Goal: Information Seeking & Learning: Check status

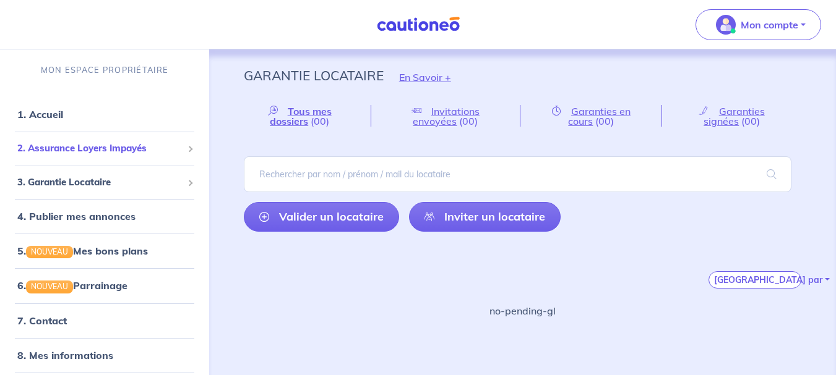
click at [63, 149] on span "2. Assurance Loyers Impayés" at bounding box center [99, 149] width 165 height 14
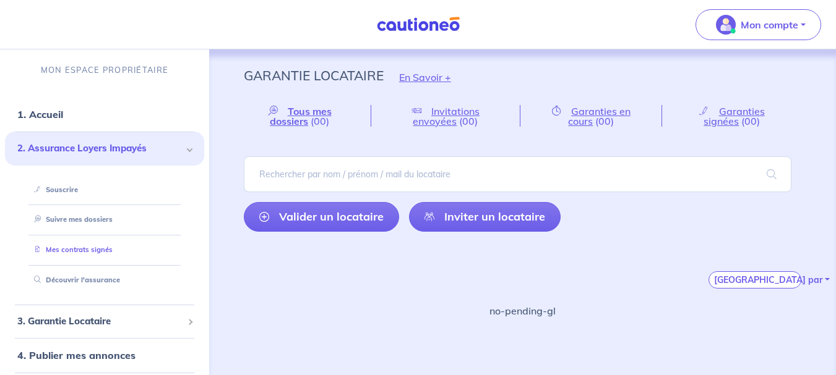
click at [75, 253] on link "Mes contrats signés" at bounding box center [70, 250] width 83 height 9
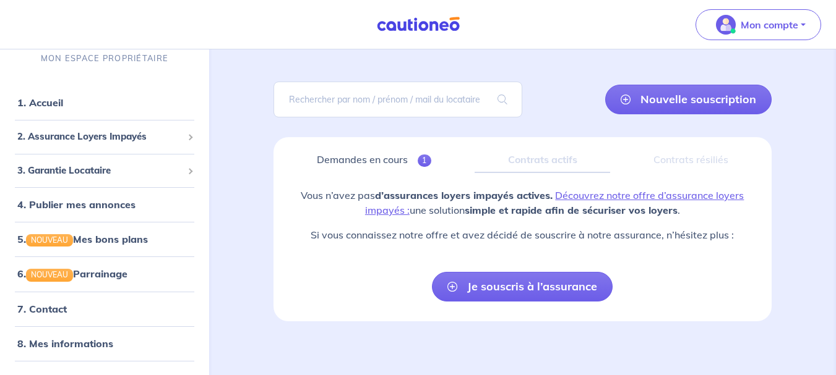
scroll to position [69, 0]
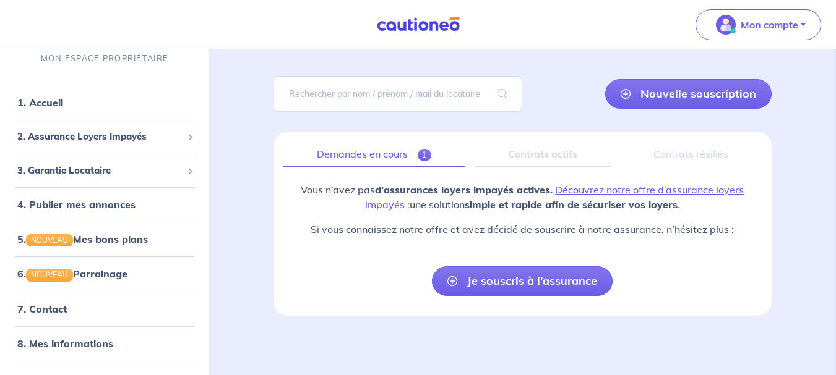
click at [361, 155] on link "Demandes en cours 1" at bounding box center [373, 155] width 181 height 26
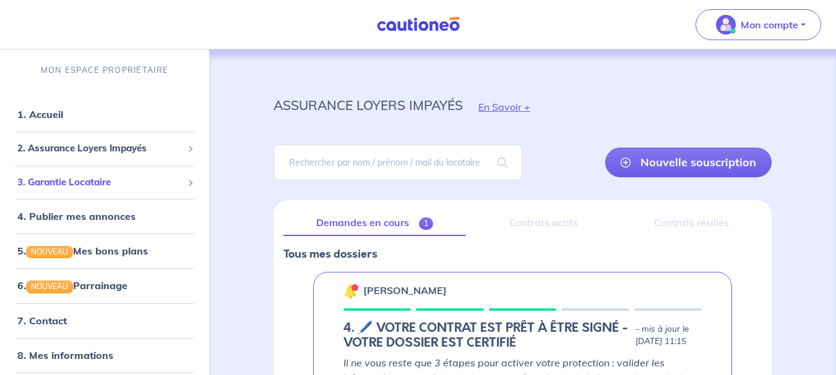
click at [71, 182] on span "3. Garantie Locataire" at bounding box center [99, 183] width 165 height 14
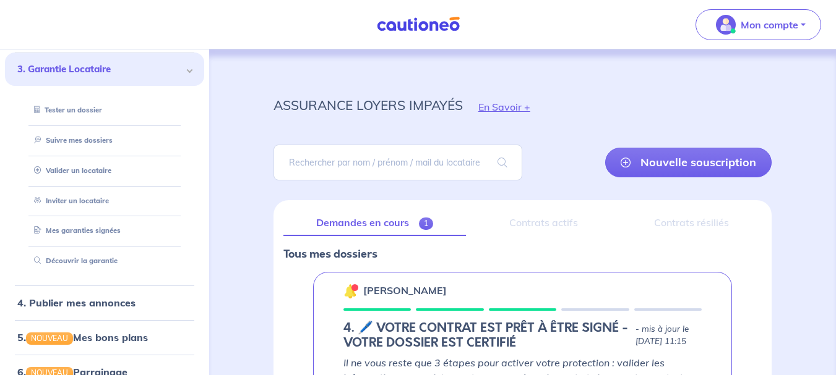
scroll to position [124, 0]
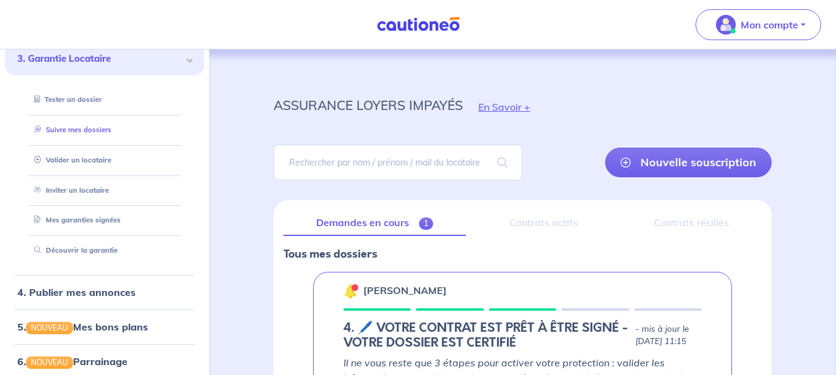
click at [71, 126] on link "Suivre mes dossiers" at bounding box center [70, 130] width 82 height 9
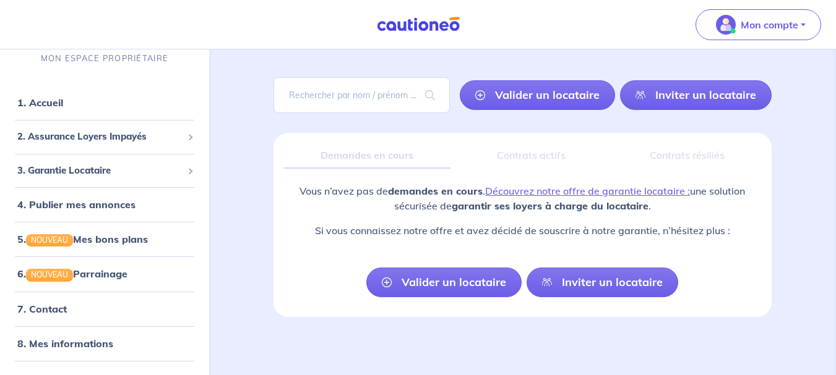
scroll to position [69, 0]
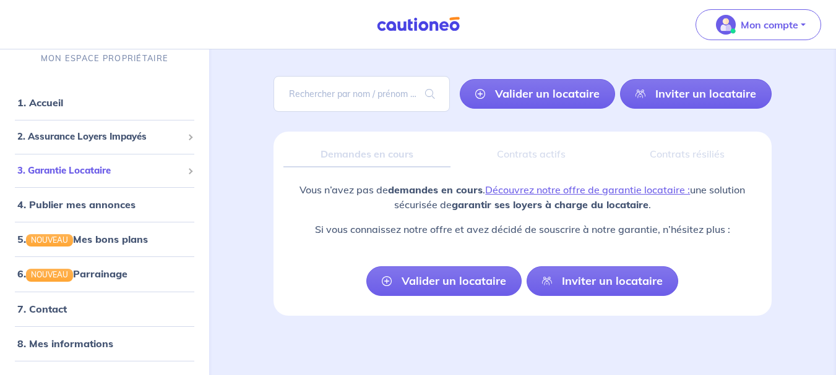
click at [90, 169] on span "3. Garantie Locataire" at bounding box center [99, 170] width 165 height 14
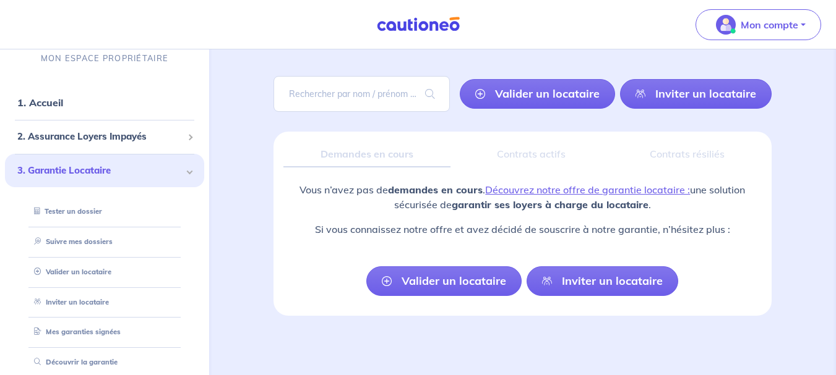
click at [378, 145] on div "Demandes en cours" at bounding box center [366, 155] width 167 height 26
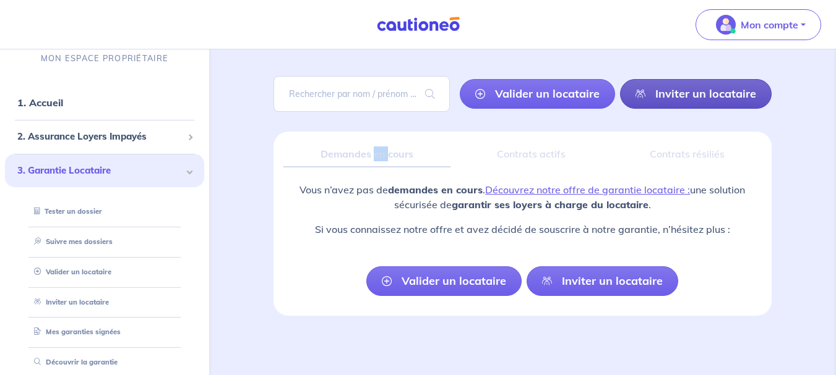
click at [706, 95] on link "Inviter un locataire" at bounding box center [696, 94] width 152 height 30
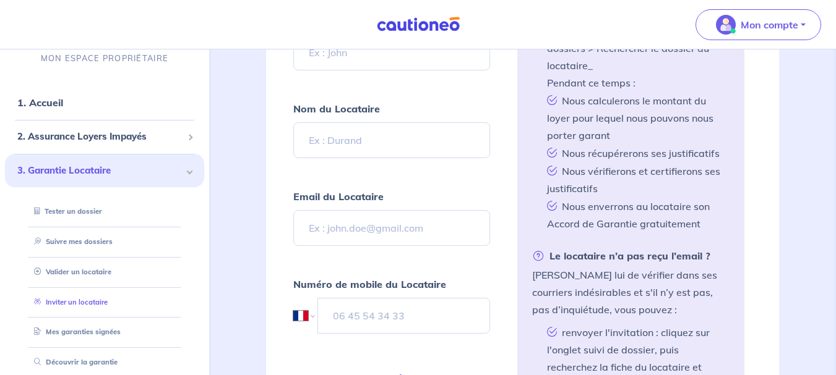
scroll to position [62, 0]
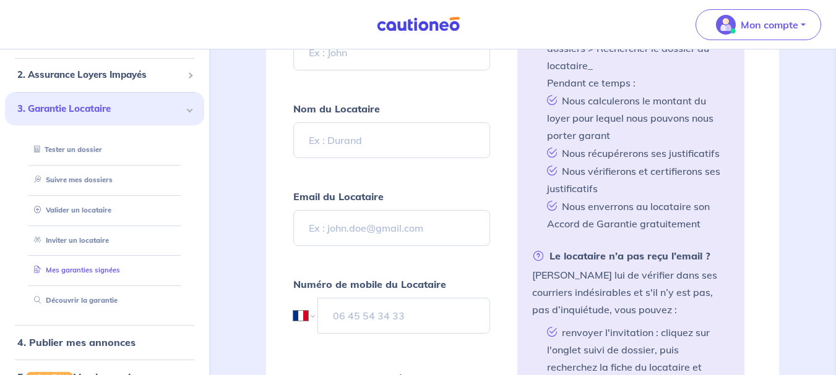
click at [72, 273] on link "Mes garanties signées" at bounding box center [74, 270] width 91 height 9
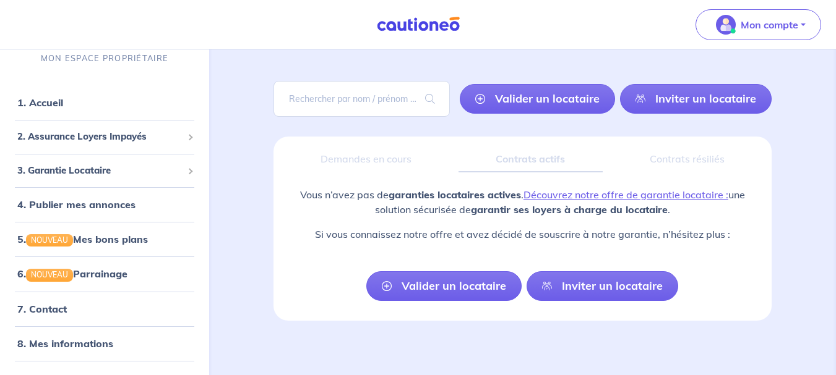
scroll to position [69, 0]
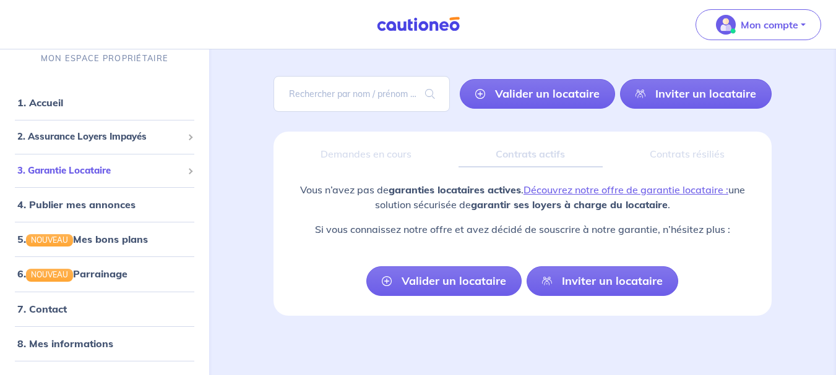
click at [56, 171] on span "3. Garantie Locataire" at bounding box center [99, 170] width 165 height 14
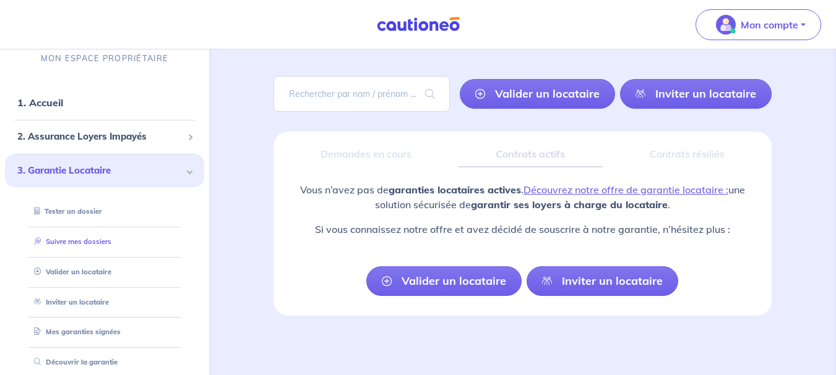
click at [64, 241] on link "Suivre mes dossiers" at bounding box center [70, 241] width 82 height 9
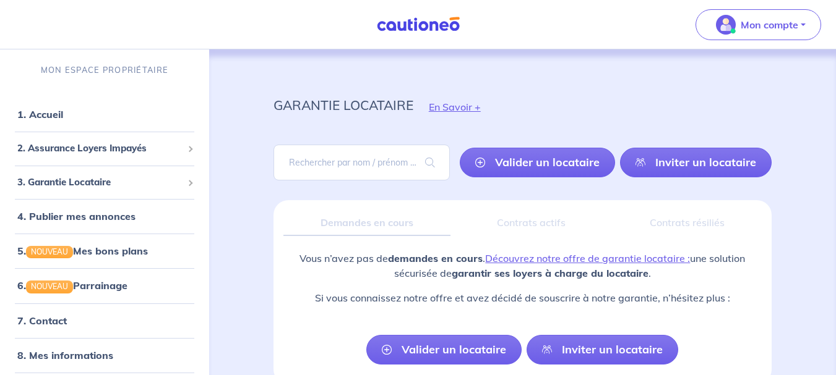
click at [400, 213] on div "Demandes en cours" at bounding box center [366, 223] width 167 height 26
click at [359, 220] on div "Demandes en cours" at bounding box center [366, 223] width 167 height 26
click at [541, 228] on div "Contrats actifs" at bounding box center [531, 223] width 143 height 26
click at [667, 226] on div "Contrats résiliés" at bounding box center [686, 223] width 149 height 26
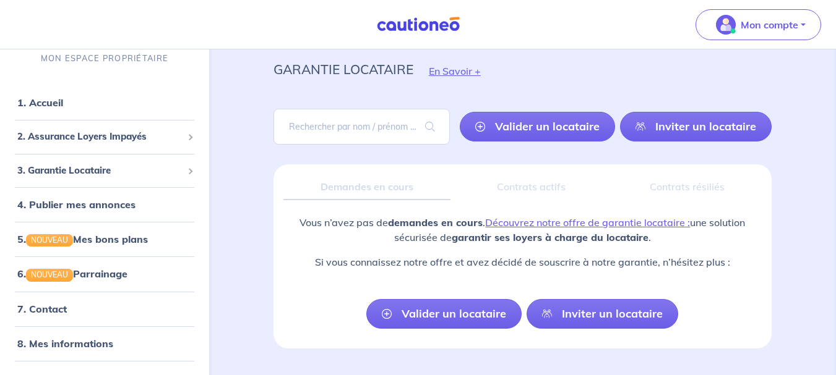
scroll to position [69, 0]
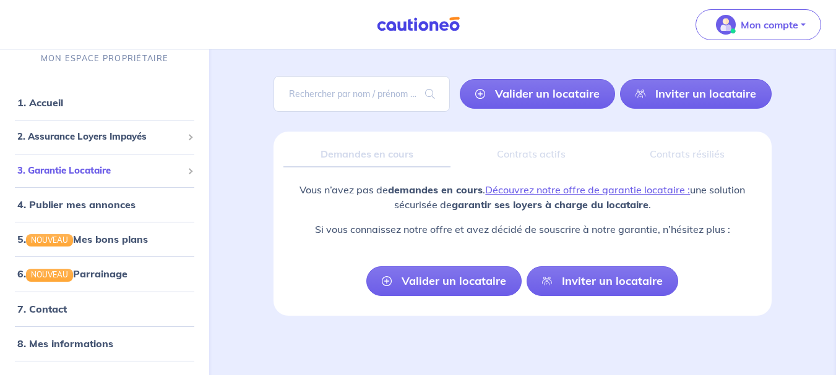
click at [79, 171] on span "3. Garantie Locataire" at bounding box center [99, 170] width 165 height 14
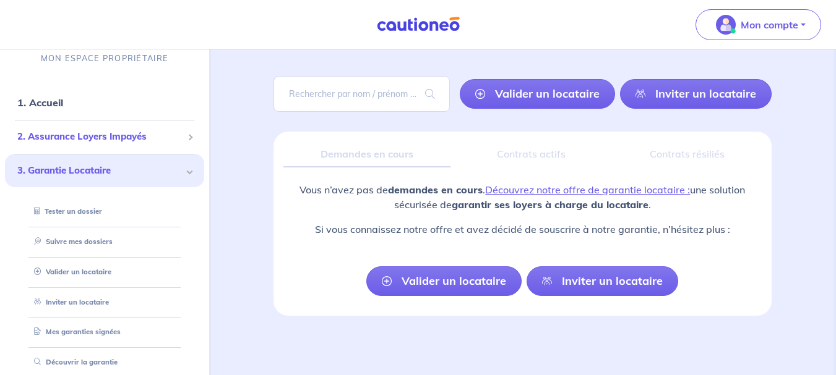
click at [80, 131] on span "2. Assurance Loyers Impayés" at bounding box center [99, 137] width 165 height 14
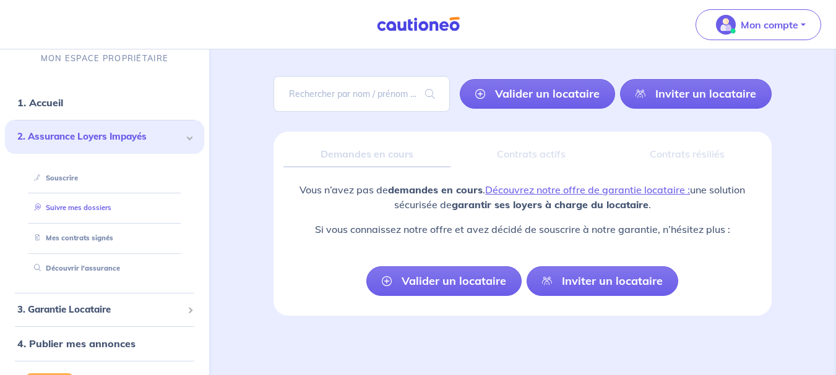
click at [71, 209] on link "Suivre mes dossiers" at bounding box center [70, 207] width 82 height 9
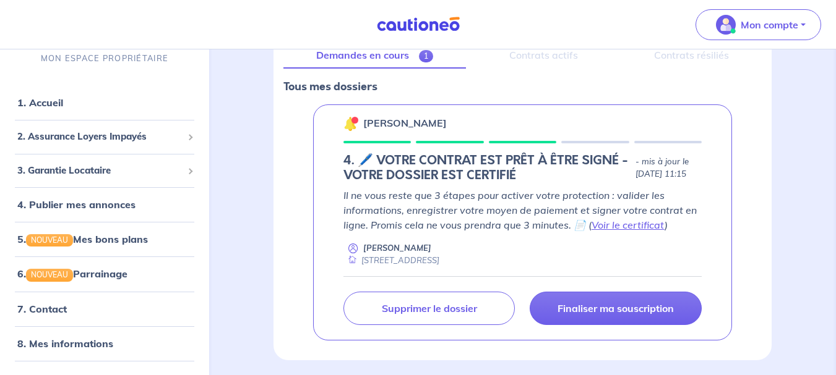
scroll to position [186, 0]
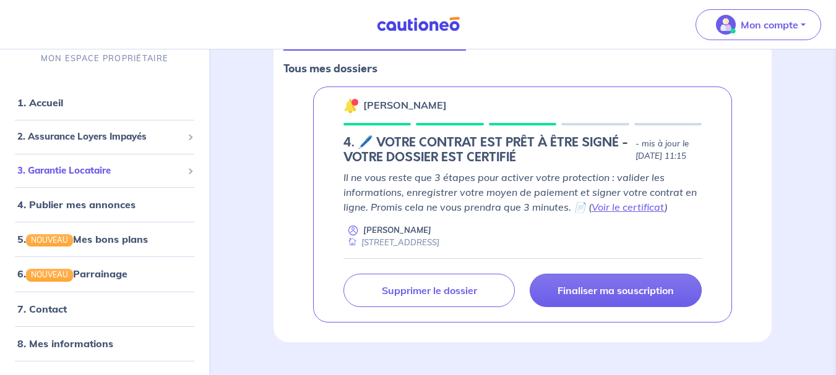
click at [88, 176] on span "3. Garantie Locataire" at bounding box center [99, 170] width 165 height 14
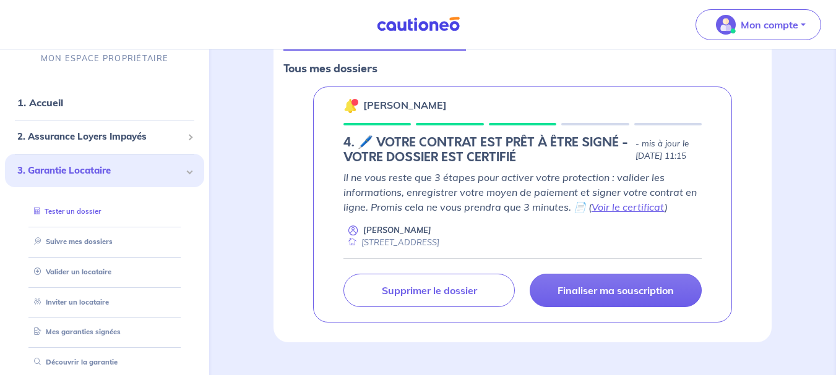
click at [88, 209] on link "Tester un dossier" at bounding box center [65, 211] width 72 height 9
click at [62, 240] on link "Suivre mes dossiers" at bounding box center [70, 241] width 82 height 9
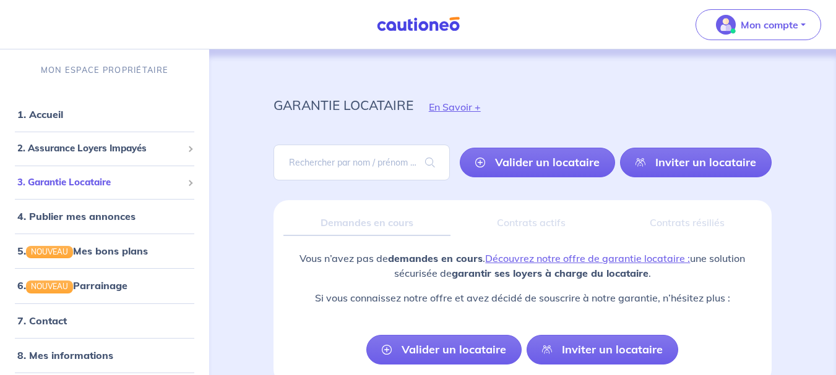
click at [69, 177] on span "3. Garantie Locataire" at bounding box center [99, 183] width 165 height 14
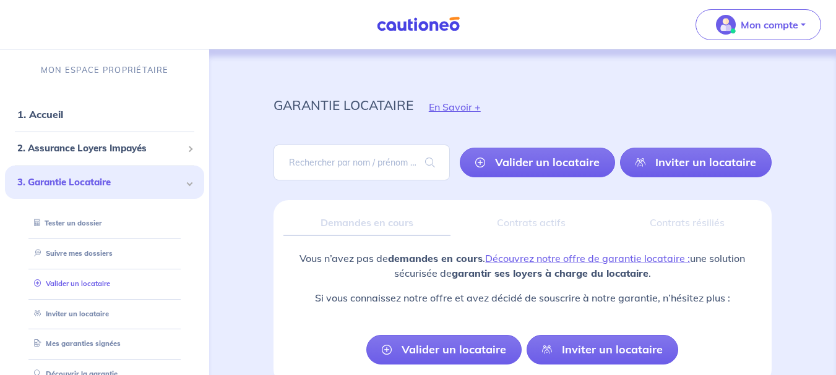
click at [69, 286] on link "Valider un locataire" at bounding box center [69, 284] width 81 height 9
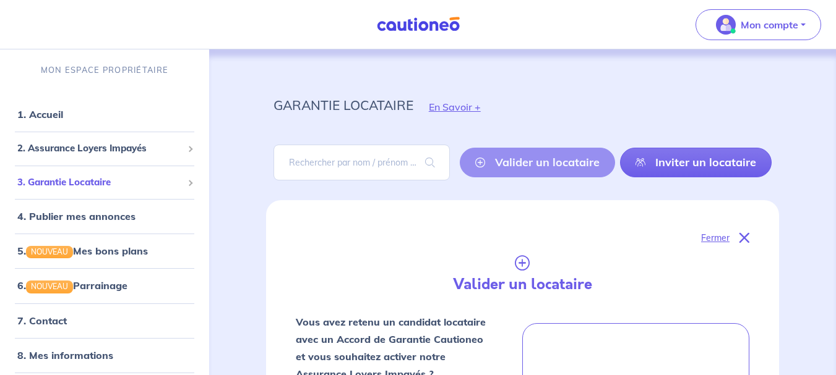
click at [80, 185] on span "3. Garantie Locataire" at bounding box center [99, 183] width 165 height 14
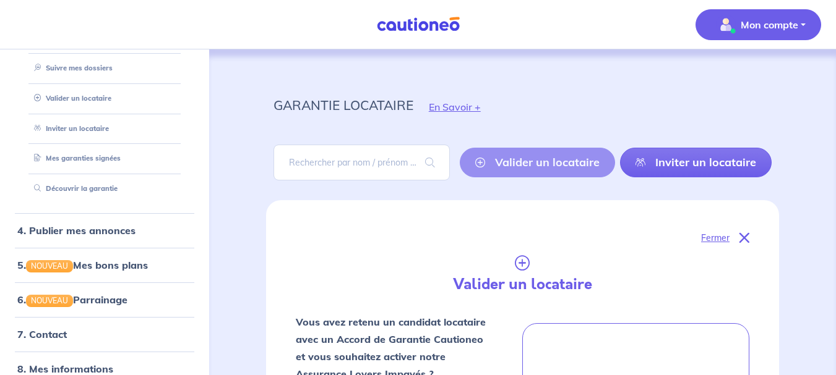
click at [756, 13] on button "Mon compte" at bounding box center [758, 24] width 126 height 31
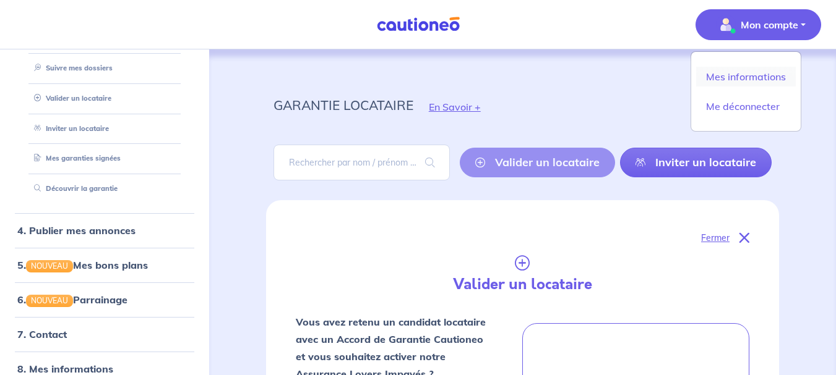
click at [745, 75] on link "Mes informations" at bounding box center [746, 77] width 100 height 20
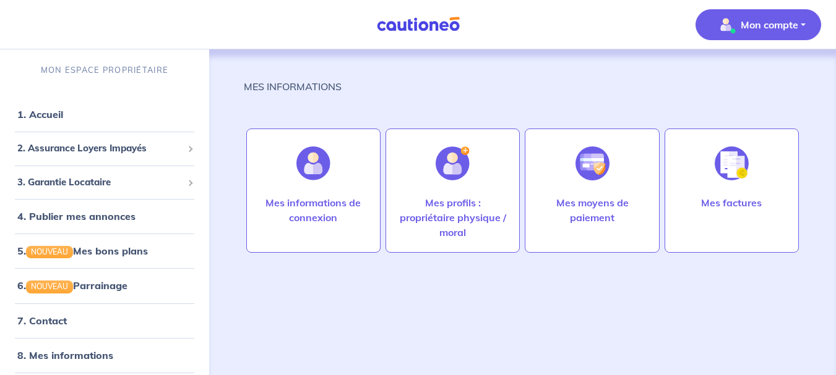
click at [775, 27] on p "Mon compte" at bounding box center [769, 24] width 58 height 15
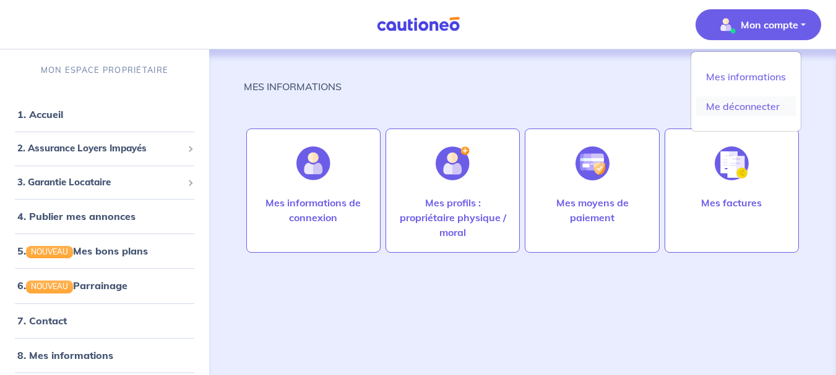
click at [740, 103] on link "Me déconnecter" at bounding box center [746, 106] width 100 height 20
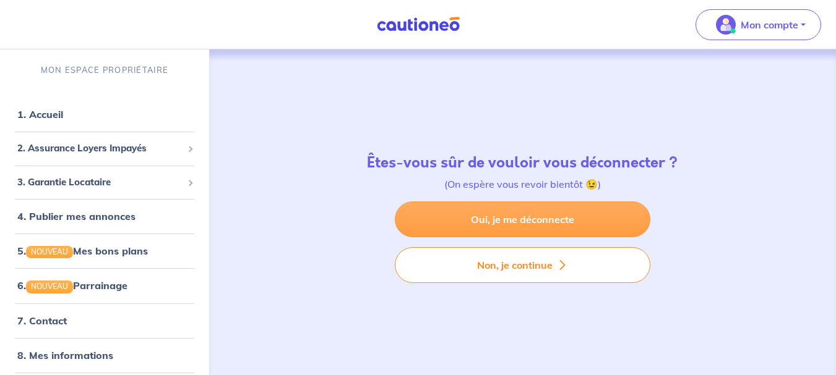
click at [503, 219] on link "Oui, je me déconnecte" at bounding box center [522, 220] width 255 height 36
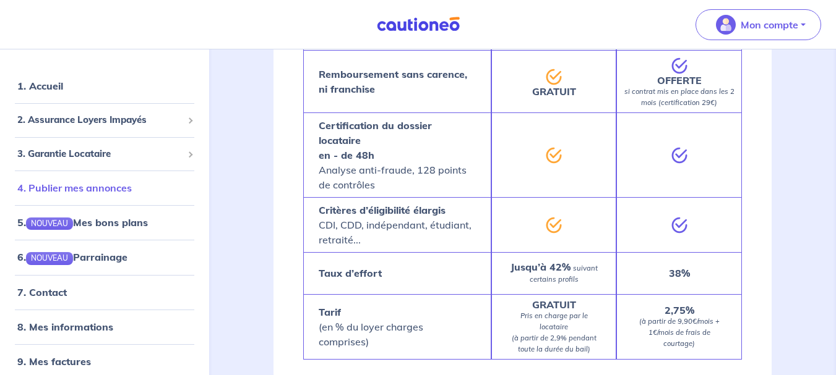
scroll to position [26, 0]
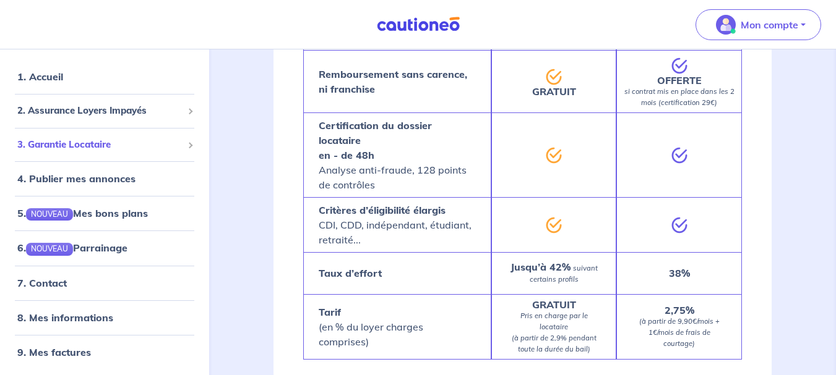
click at [68, 140] on span "3. Garantie Locataire" at bounding box center [99, 144] width 165 height 14
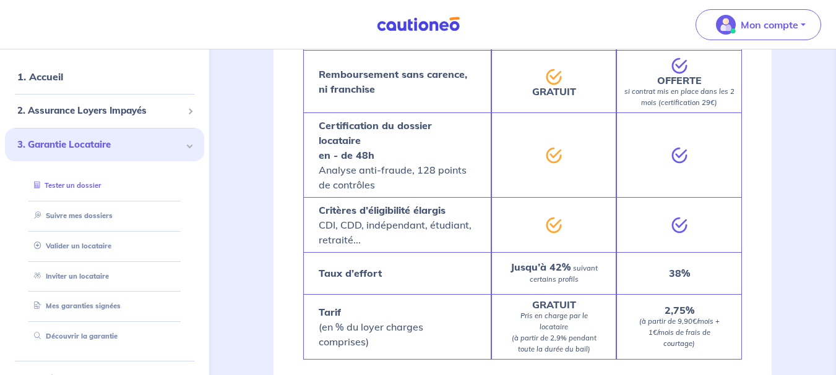
click at [73, 182] on link "Tester un dossier" at bounding box center [65, 185] width 72 height 9
click at [79, 218] on link "Suivre mes dossiers" at bounding box center [70, 216] width 82 height 9
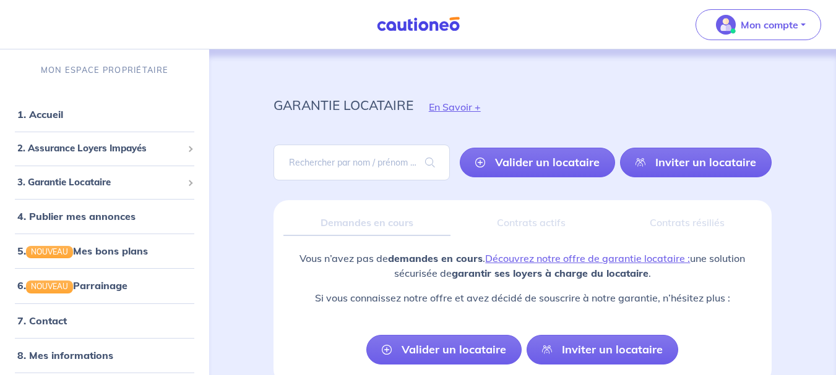
click at [380, 261] on p "Vous n’avez pas de demandes en cours . Découvrez notre offre de garantie locata…" at bounding box center [522, 266] width 478 height 30
click at [552, 223] on div "Contrats actifs" at bounding box center [531, 223] width 143 height 26
click at [669, 223] on div "Contrats résiliés" at bounding box center [686, 223] width 149 height 26
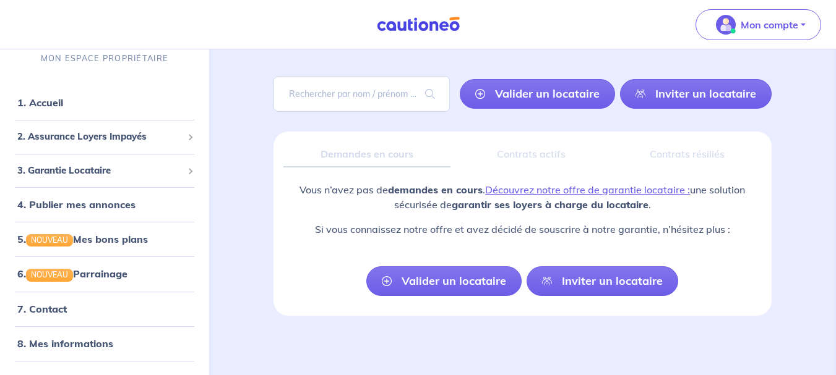
click at [563, 286] on link "Inviter un locataire" at bounding box center [602, 282] width 152 height 30
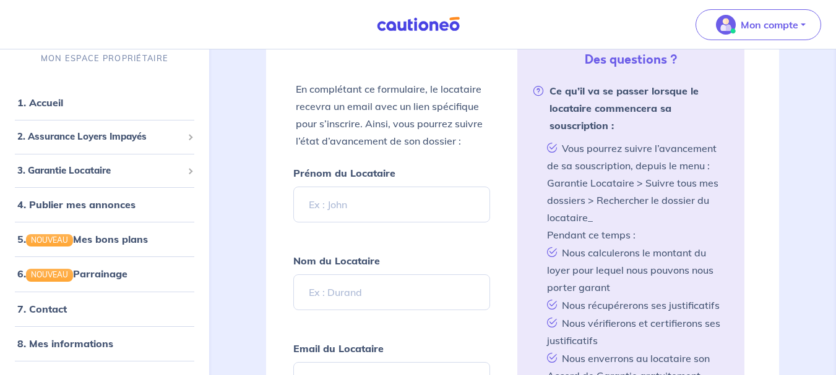
scroll to position [324, 0]
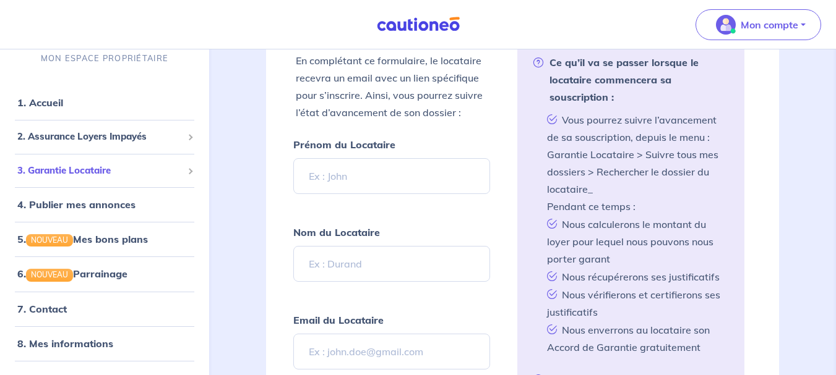
click at [85, 174] on span "3. Garantie Locataire" at bounding box center [99, 170] width 165 height 14
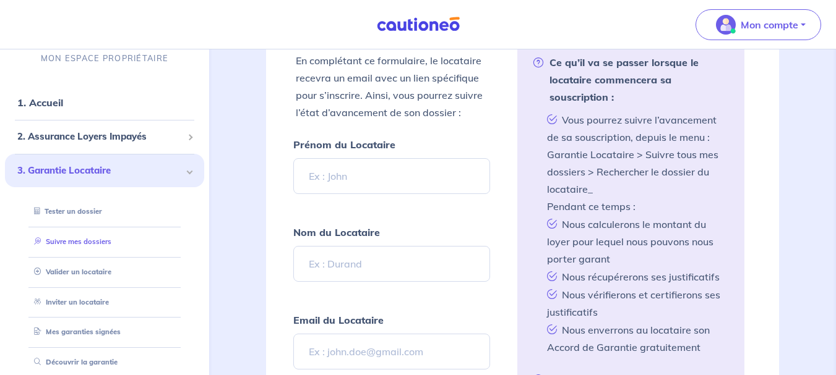
click at [83, 241] on link "Suivre mes dossiers" at bounding box center [70, 241] width 82 height 9
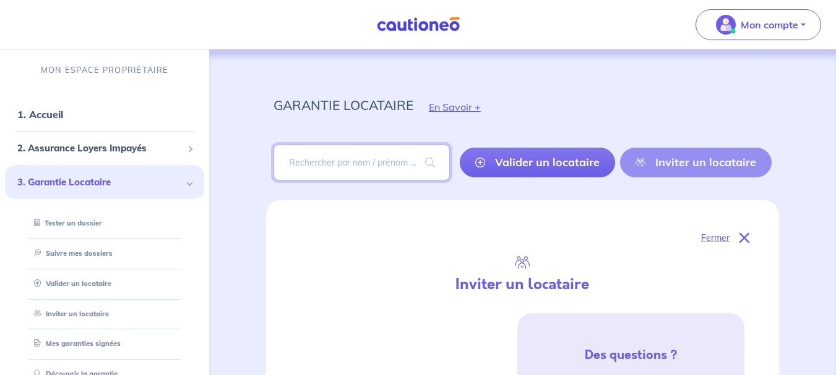
click at [346, 170] on input "search" at bounding box center [361, 163] width 176 height 36
type input "GOBEAUD"
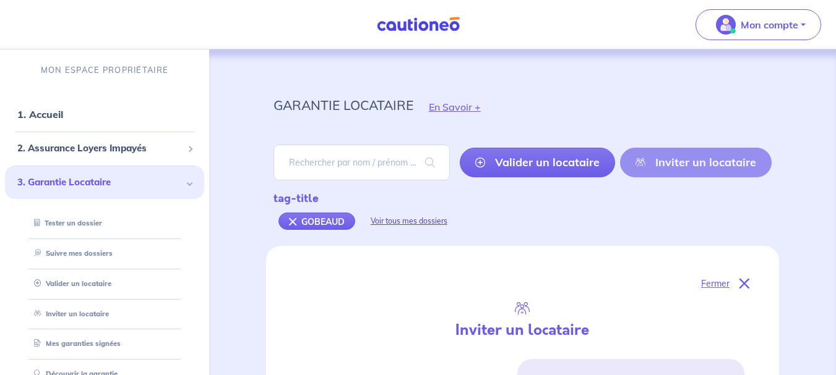
click at [403, 221] on div "Voir tous mes dossiers" at bounding box center [409, 222] width 108 height 30
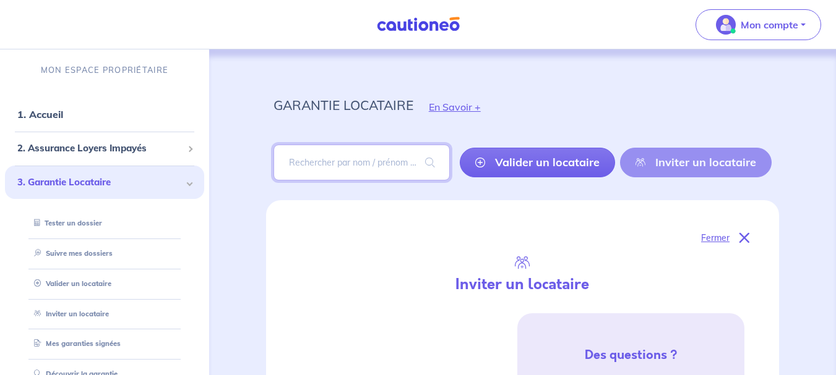
click at [372, 153] on input "search" at bounding box center [361, 163] width 176 height 36
type input "GOBEAUD"
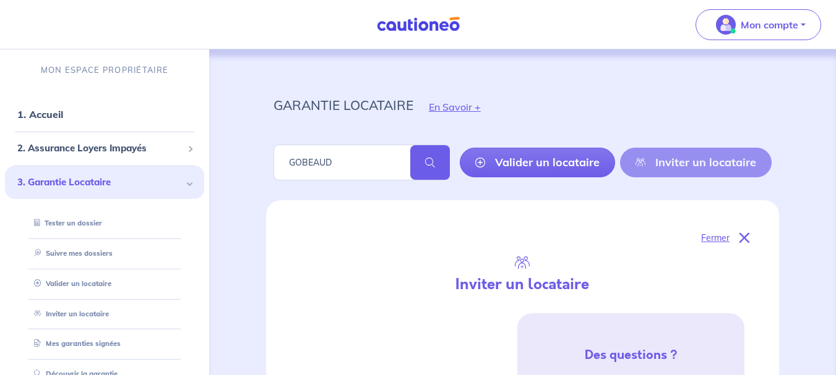
click at [437, 166] on span at bounding box center [430, 162] width 40 height 35
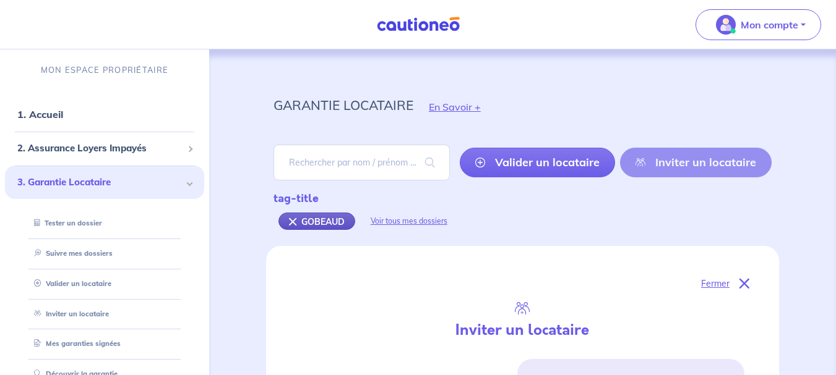
click at [310, 224] on div "GOBEAUD" at bounding box center [316, 221] width 77 height 17
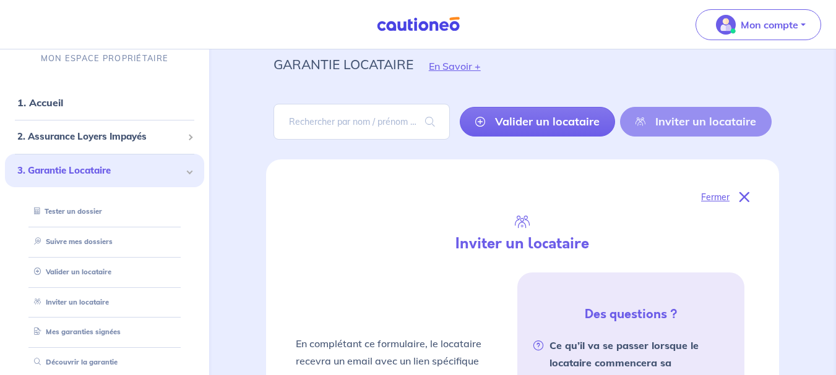
scroll to position [20, 0]
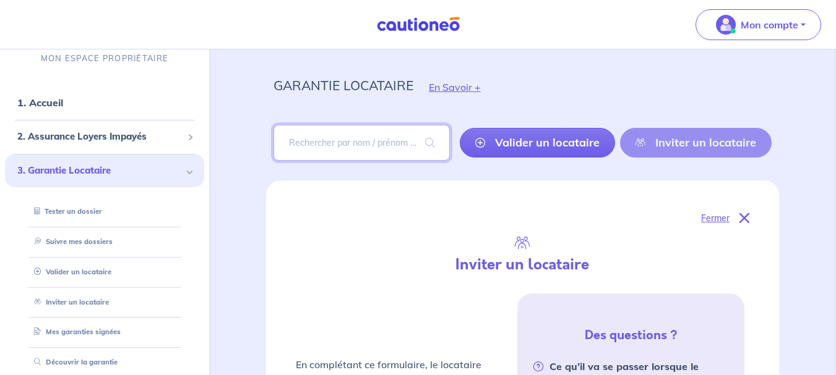
click at [335, 144] on input "search" at bounding box center [361, 143] width 176 height 36
paste input "voahirana"
type input "GOBEAUD voahirana"
click at [430, 145] on span at bounding box center [430, 143] width 40 height 35
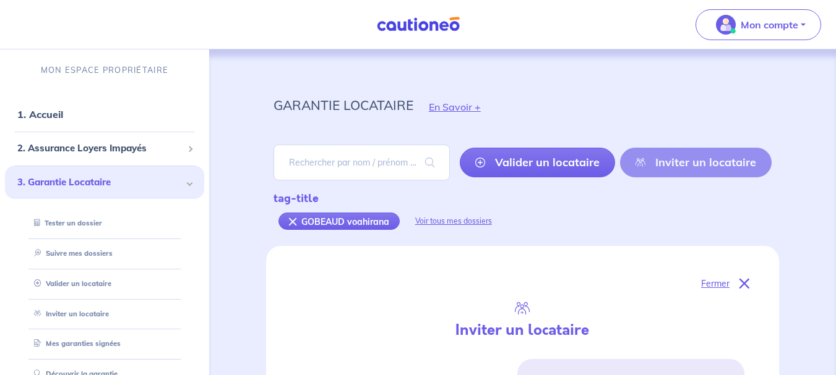
click at [308, 199] on div "tag-title" at bounding box center [390, 198] width 234 height 16
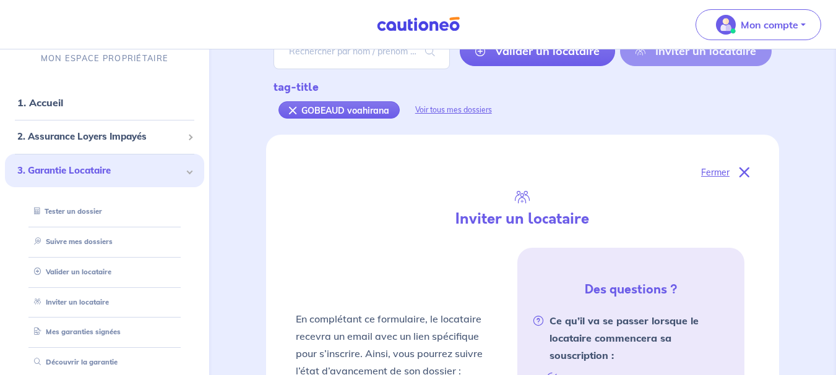
scroll to position [124, 0]
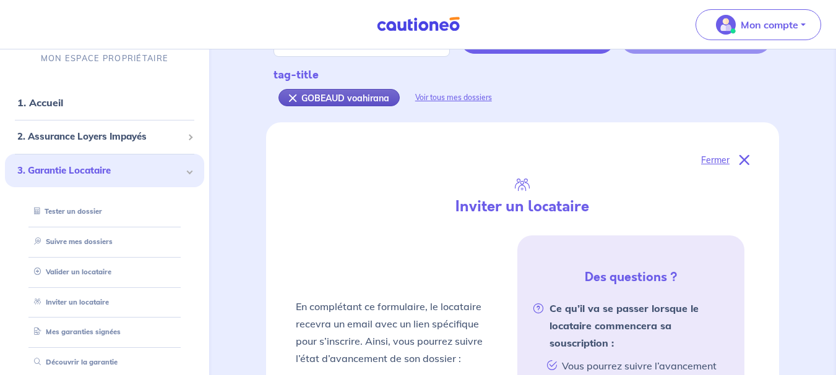
click at [331, 98] on div "GOBEAUD voahirana" at bounding box center [338, 97] width 121 height 17
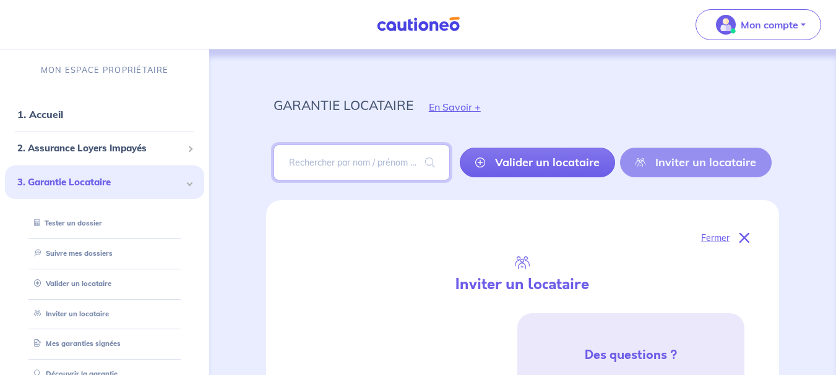
click at [383, 163] on input "search" at bounding box center [361, 163] width 176 height 36
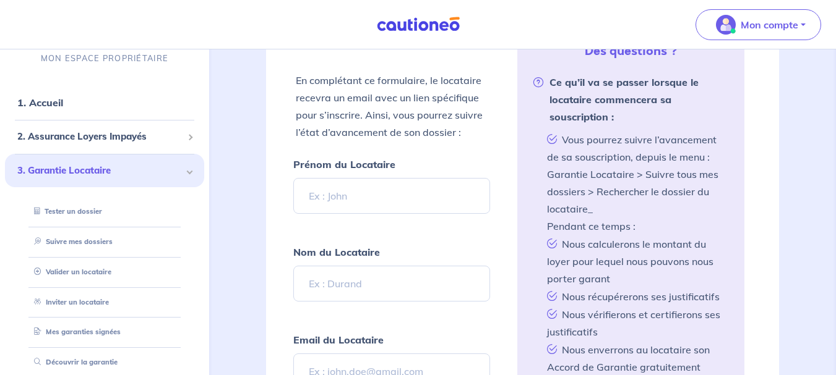
scroll to position [309, 0]
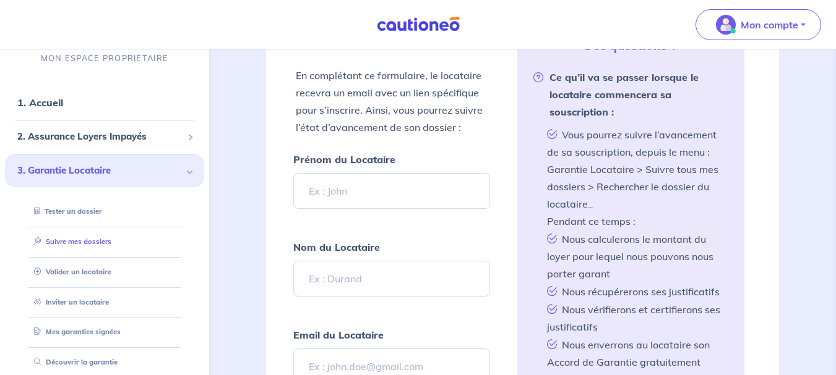
click at [67, 239] on link "Suivre mes dossiers" at bounding box center [70, 241] width 82 height 9
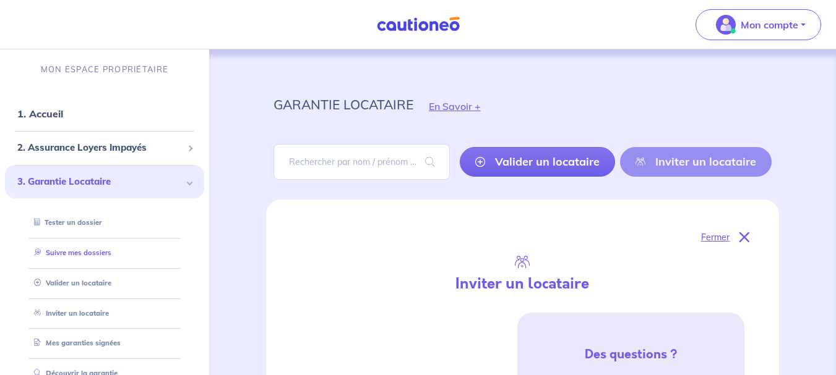
scroll to position [0, 0]
click at [677, 163] on div "Valider un locataire Inviter un locataire" at bounding box center [615, 163] width 312 height 30
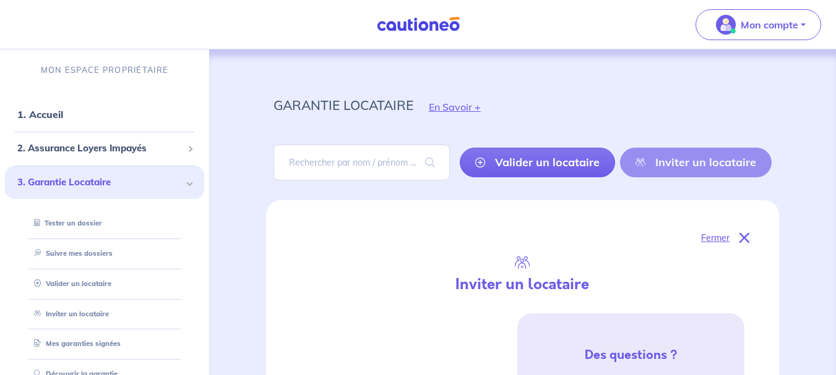
click at [695, 156] on div "Valider un locataire Inviter un locataire" at bounding box center [615, 163] width 312 height 30
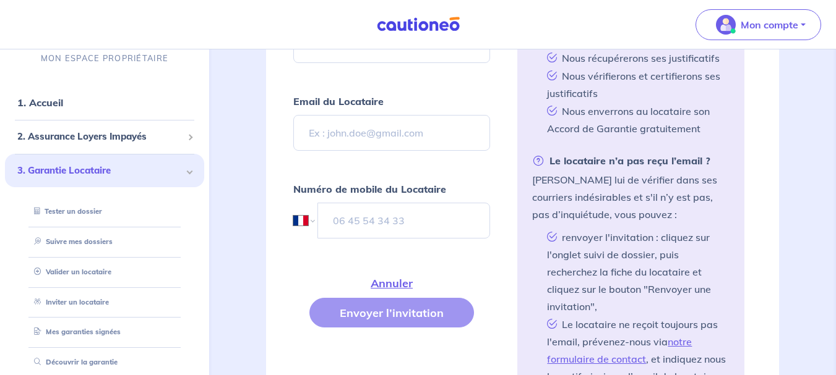
scroll to position [557, 0]
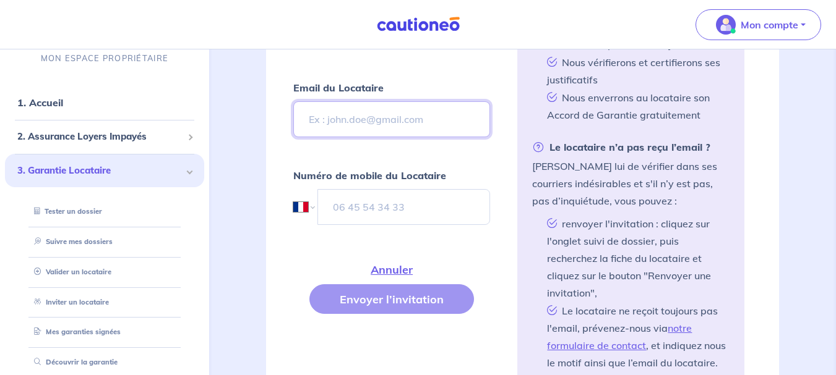
click at [322, 120] on input "Email du Locataire" at bounding box center [391, 119] width 197 height 36
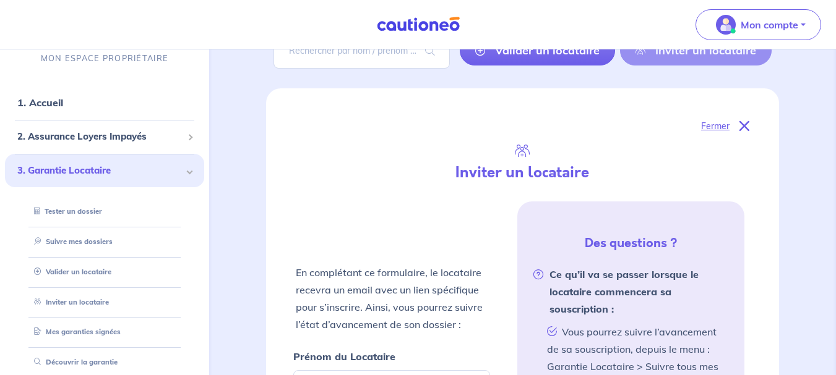
scroll to position [0, 0]
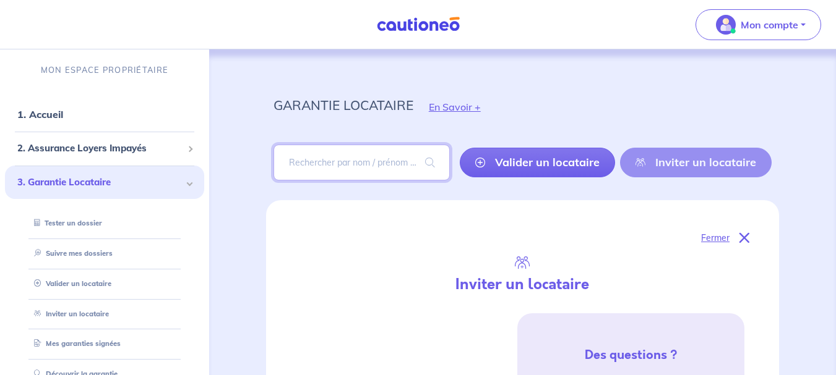
click at [364, 156] on input "search" at bounding box center [361, 163] width 176 height 36
paste input "irana36000@gmail.com"
type input "irana36000@gmail.com"
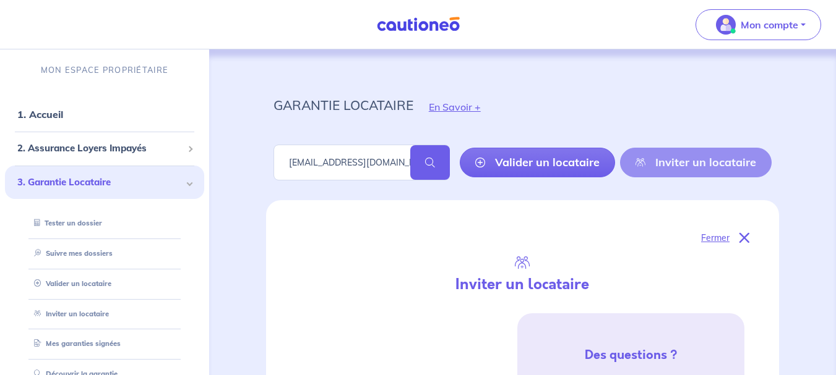
click at [427, 165] on span at bounding box center [430, 162] width 40 height 35
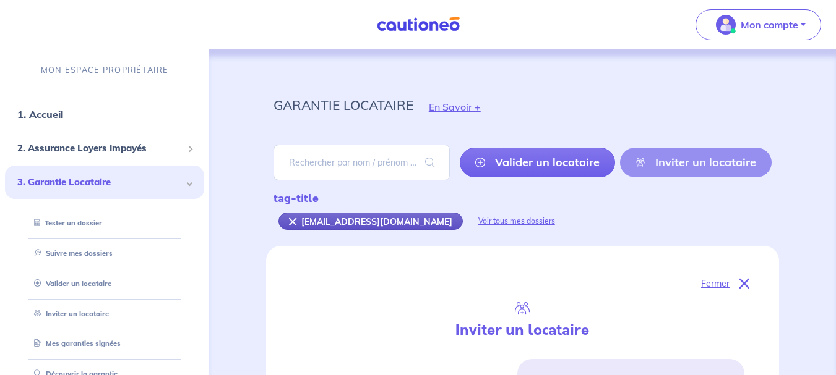
click at [314, 223] on div "irana36000@gmail.com" at bounding box center [370, 221] width 184 height 17
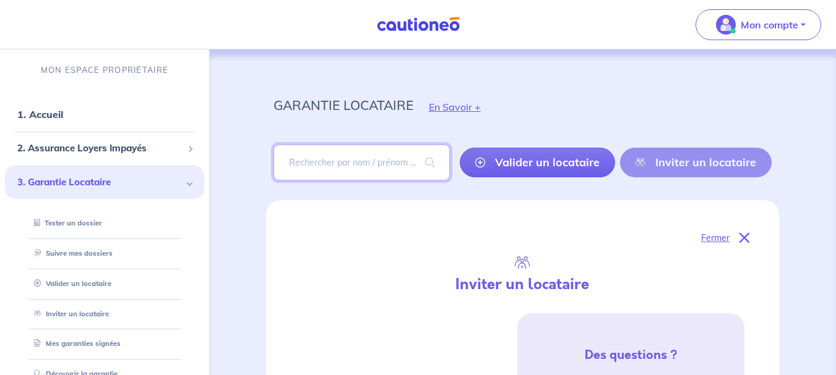
click at [339, 170] on input "search" at bounding box center [361, 163] width 176 height 36
click at [338, 167] on input "search" at bounding box center [361, 163] width 176 height 36
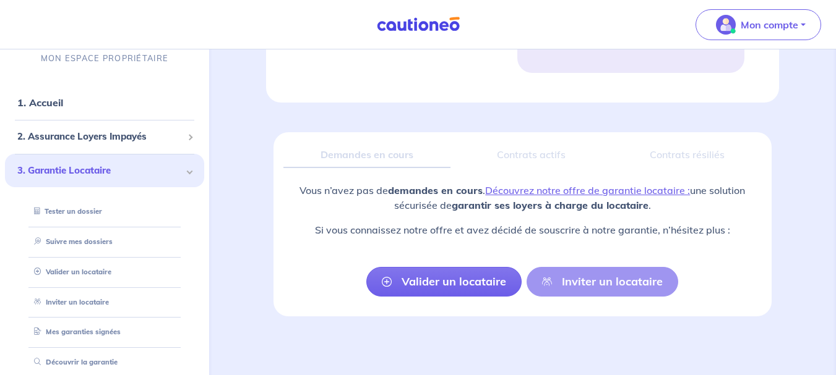
scroll to position [886, 0]
click at [61, 242] on link "Suivre mes dossiers" at bounding box center [70, 241] width 82 height 9
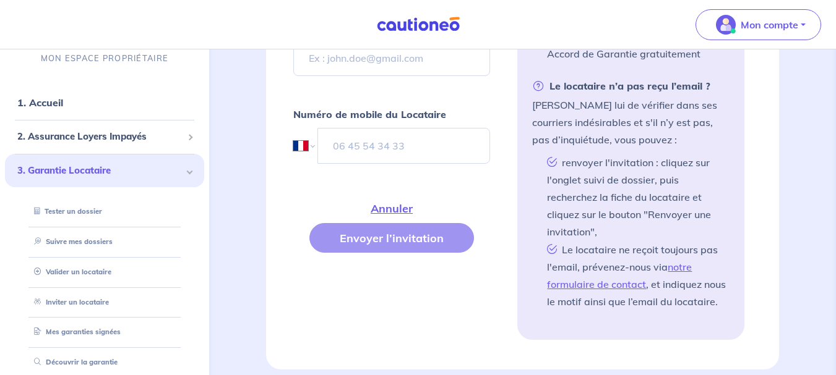
scroll to position [618, 0]
click at [67, 239] on link "Suivre mes dossiers" at bounding box center [70, 241] width 82 height 9
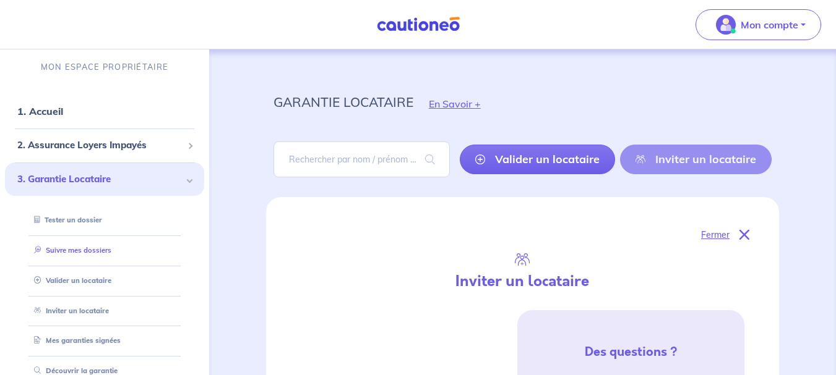
scroll to position [0, 0]
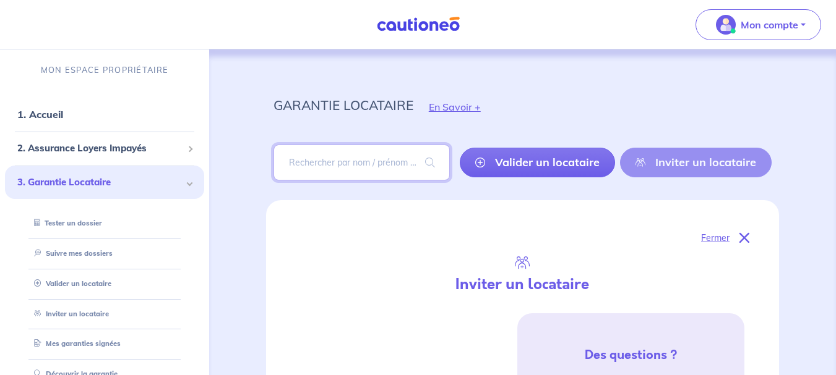
click at [330, 169] on input "search" at bounding box center [361, 163] width 176 height 36
click at [419, 163] on span at bounding box center [430, 162] width 40 height 35
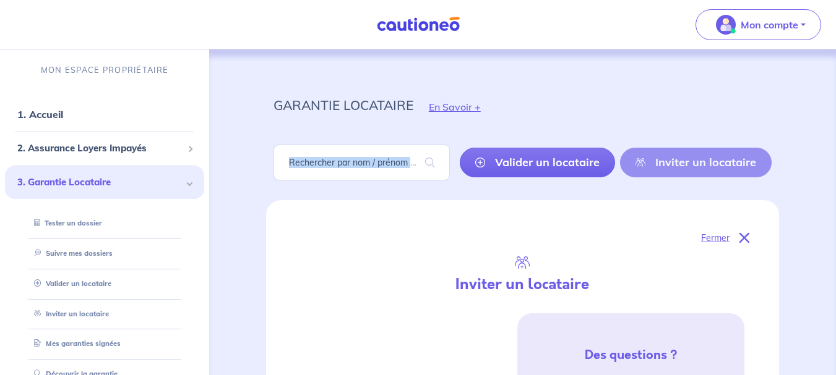
click at [419, 163] on span at bounding box center [430, 162] width 40 height 35
drag, startPoint x: 330, startPoint y: 161, endPoint x: 301, endPoint y: 163, distance: 29.1
click at [301, 163] on input "search" at bounding box center [361, 163] width 176 height 36
click at [301, 162] on input "search" at bounding box center [361, 163] width 176 height 36
click at [376, 170] on input "search" at bounding box center [361, 163] width 176 height 36
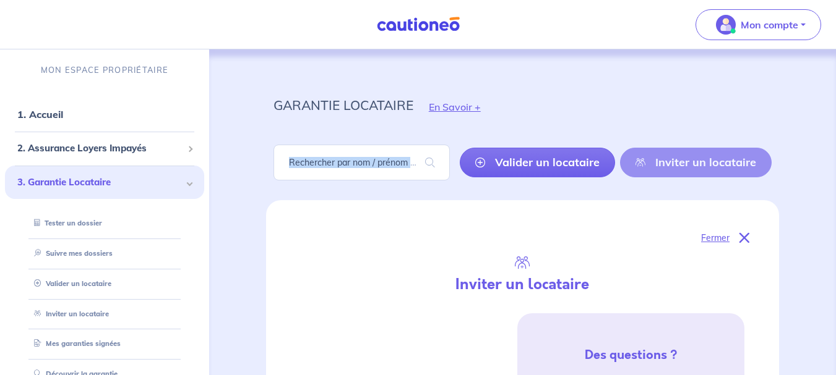
click at [351, 165] on input "search" at bounding box center [361, 163] width 176 height 36
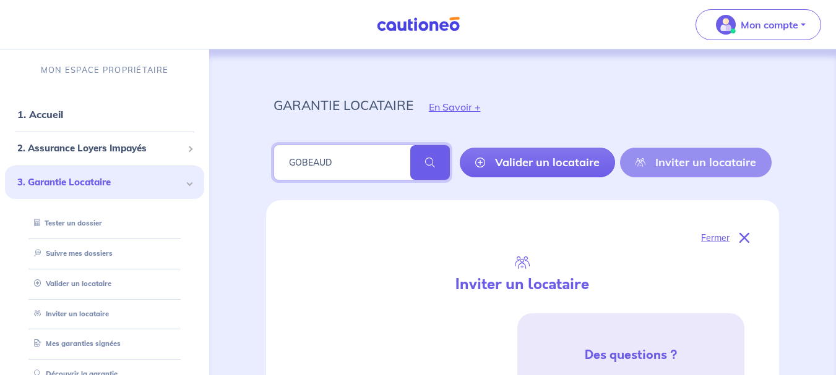
type input "GOBEAUD"
click at [425, 172] on span at bounding box center [430, 162] width 40 height 35
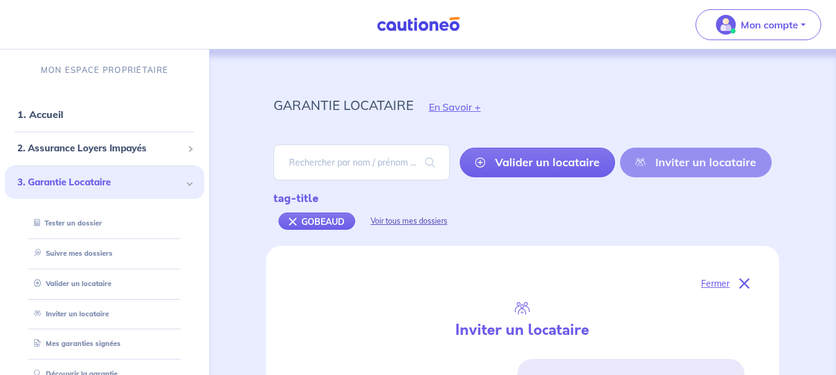
click at [408, 220] on div "Voir tous mes dossiers" at bounding box center [409, 222] width 108 height 30
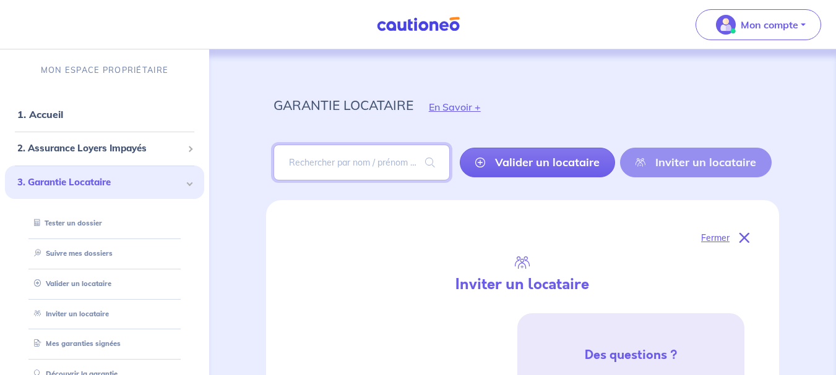
click at [364, 161] on input "search" at bounding box center [361, 163] width 176 height 36
click at [362, 156] on input "search" at bounding box center [361, 163] width 176 height 36
click at [362, 155] on input "search" at bounding box center [361, 163] width 176 height 36
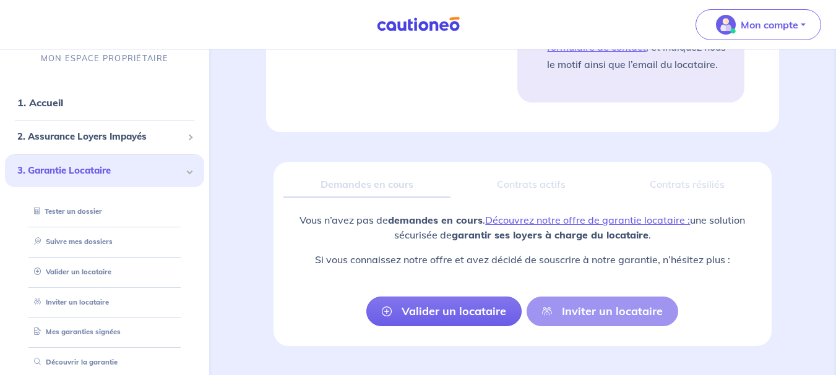
scroll to position [866, 0]
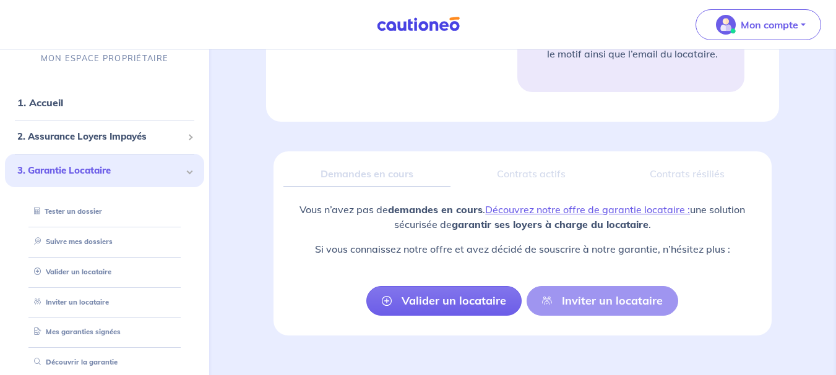
click at [350, 175] on div "Demandes en cours" at bounding box center [366, 174] width 167 height 26
click at [349, 171] on div "Demandes en cours" at bounding box center [366, 174] width 167 height 26
click at [349, 169] on div "Demandes en cours" at bounding box center [366, 174] width 167 height 26
click at [349, 168] on div "Demandes en cours" at bounding box center [366, 174] width 167 height 26
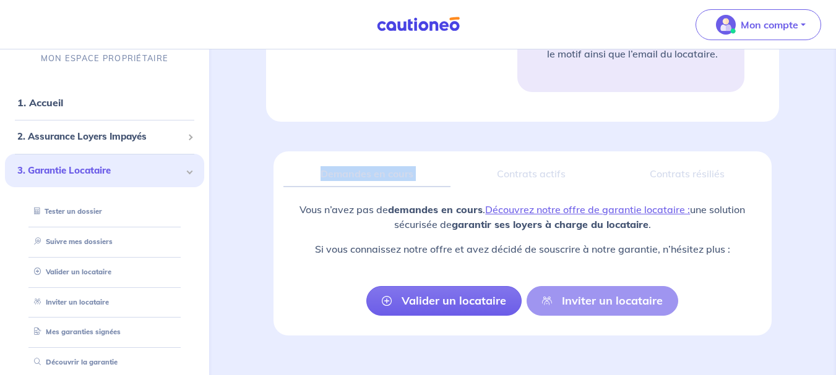
click at [349, 168] on div "Demandes en cours" at bounding box center [366, 174] width 167 height 26
click at [354, 208] on p "Vous n’avez pas de demandes en cours . Découvrez notre offre de garantie locata…" at bounding box center [522, 217] width 478 height 30
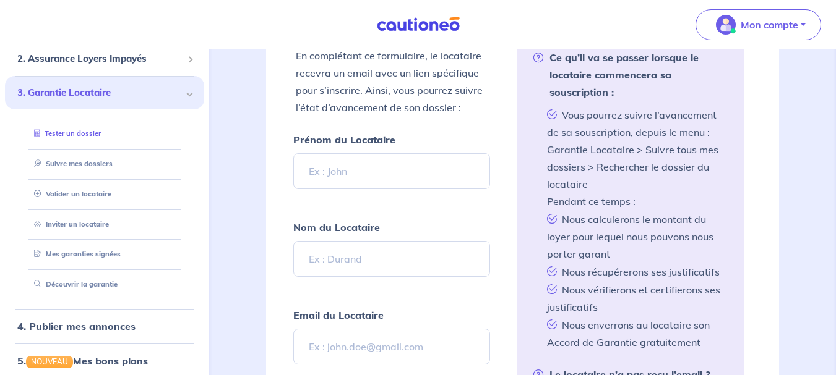
scroll to position [0, 0]
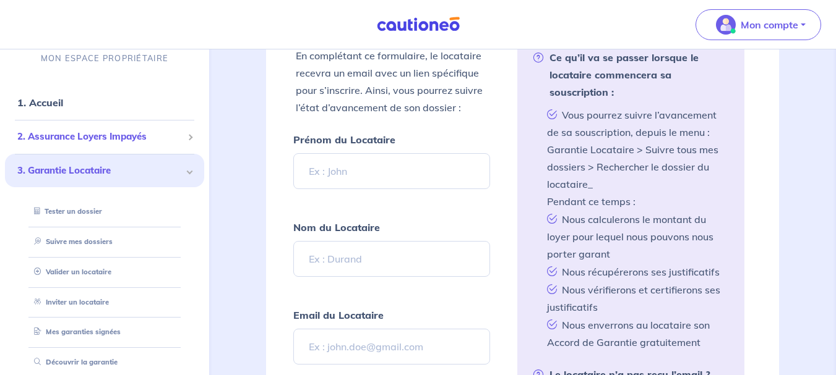
click at [119, 145] on div "2. Assurance Loyers Impayés" at bounding box center [104, 137] width 199 height 24
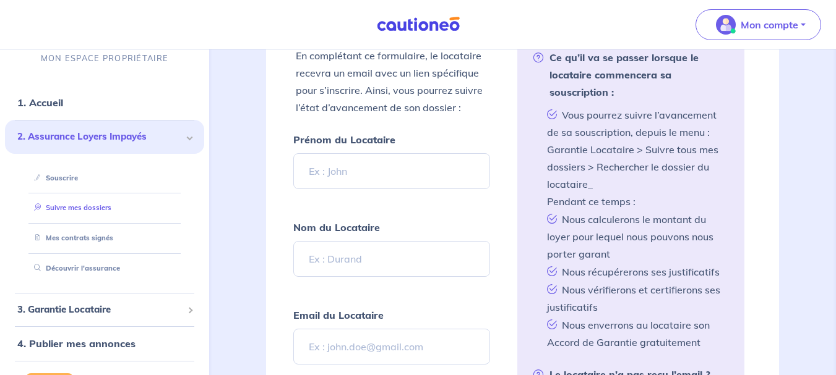
click at [74, 212] on link "Suivre mes dossiers" at bounding box center [70, 207] width 82 height 9
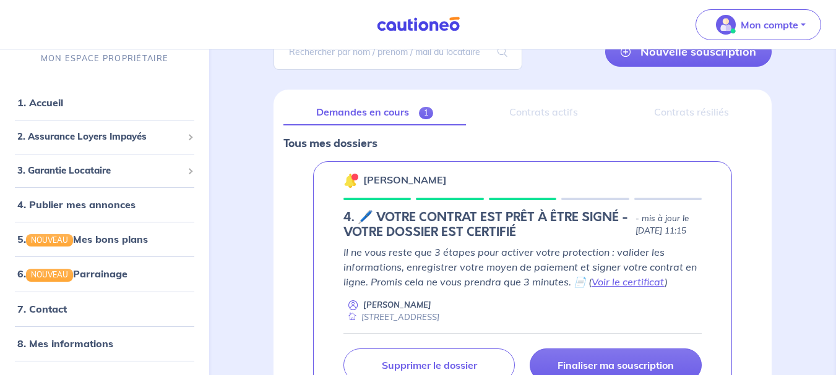
scroll to position [34, 0]
